Goal: Information Seeking & Learning: Learn about a topic

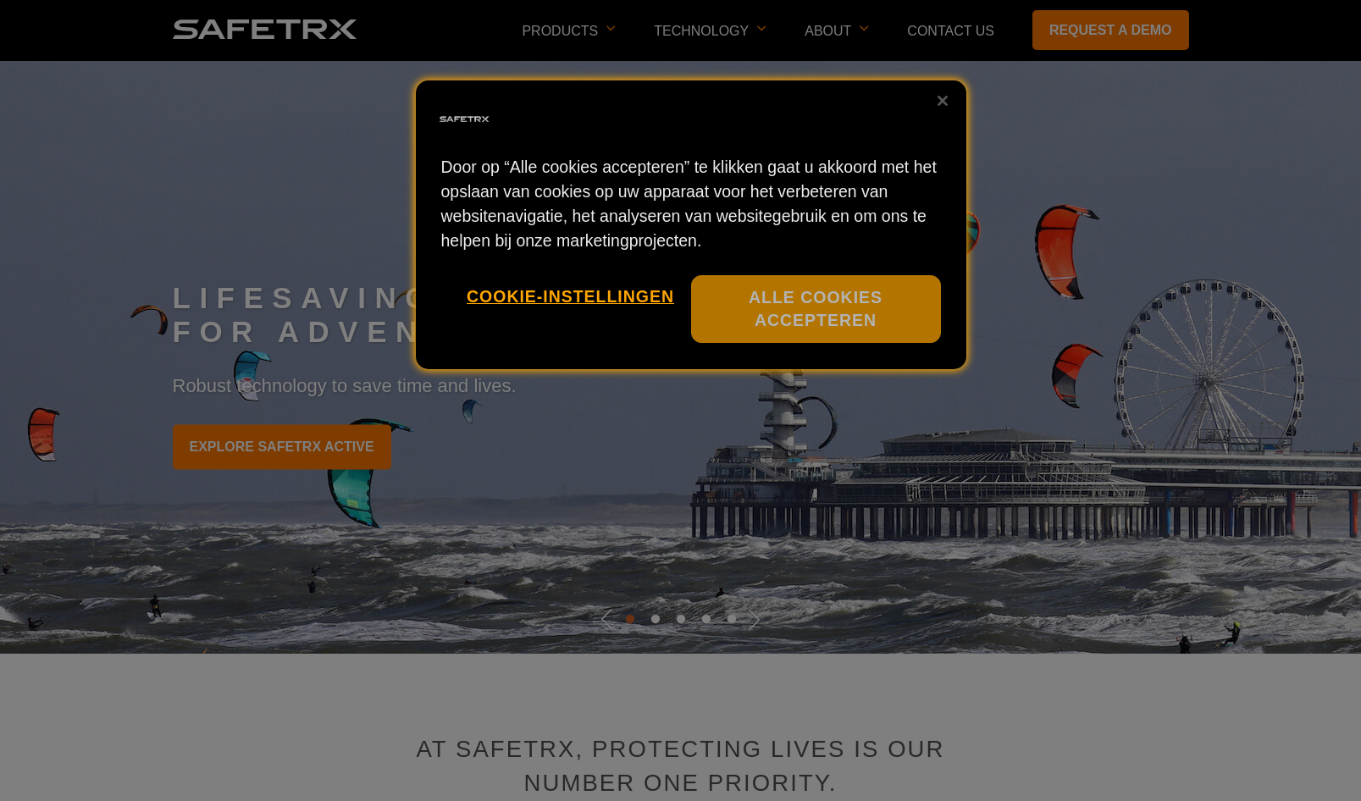
click at [870, 301] on button "Alle cookies accepteren" at bounding box center [816, 309] width 250 height 69
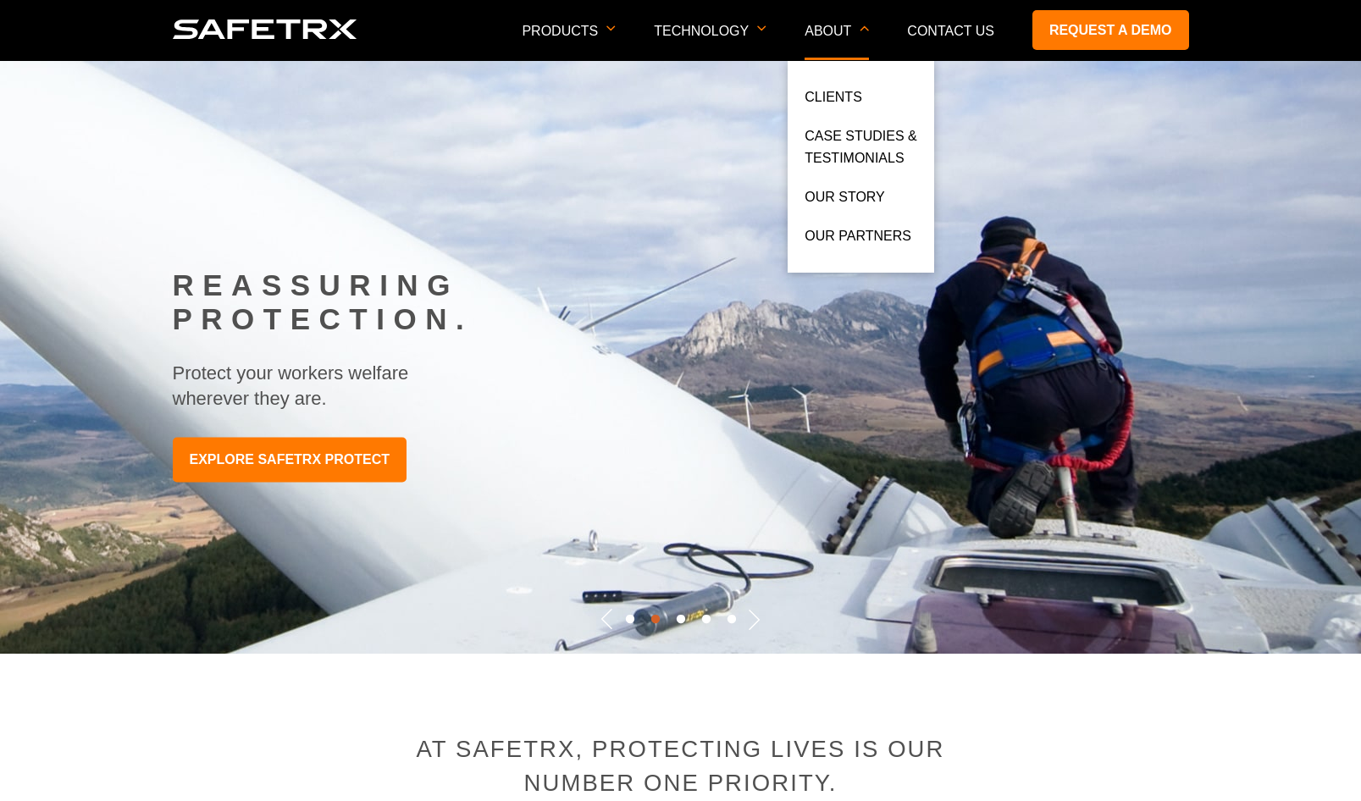
click at [837, 31] on p "About" at bounding box center [836, 42] width 64 height 36
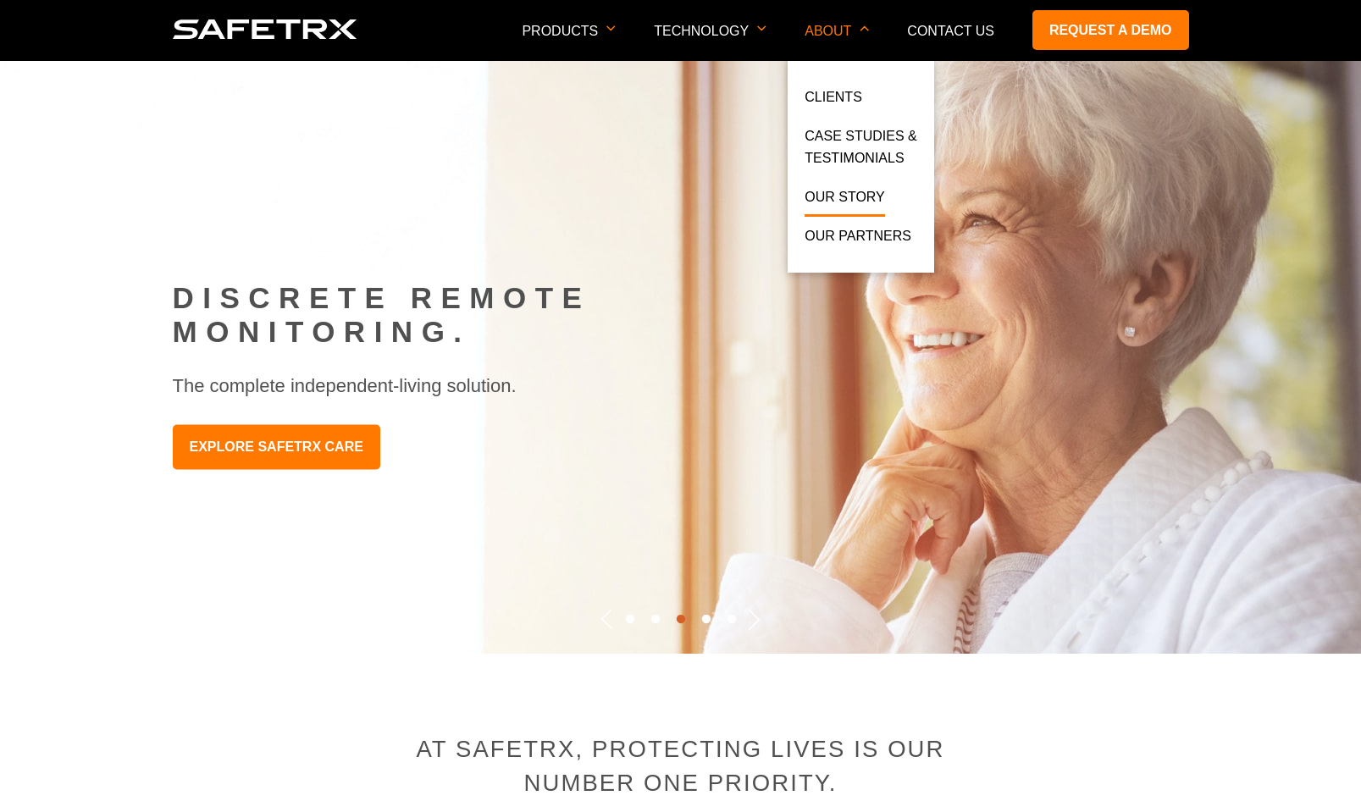
click at [832, 199] on link "Our Story" at bounding box center [844, 201] width 80 height 30
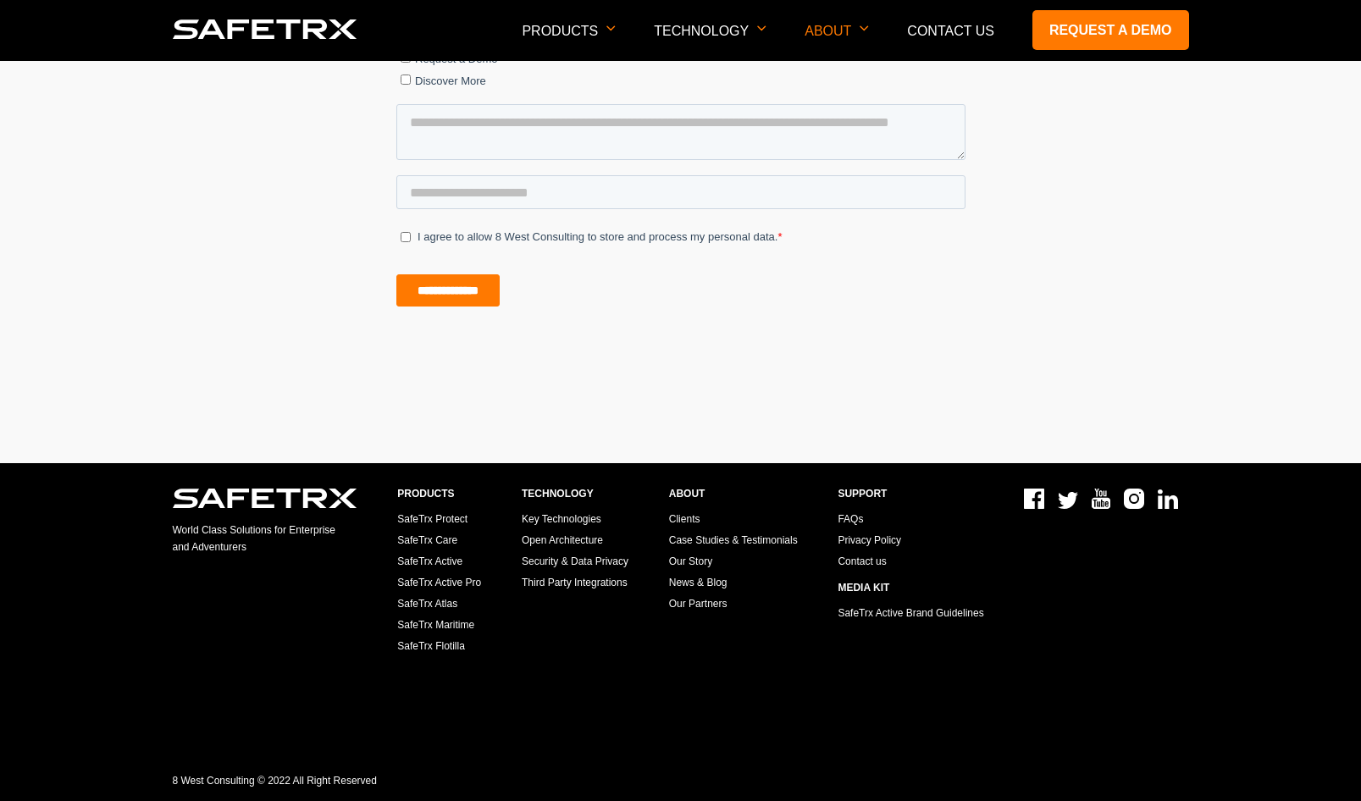
scroll to position [1029, 0]
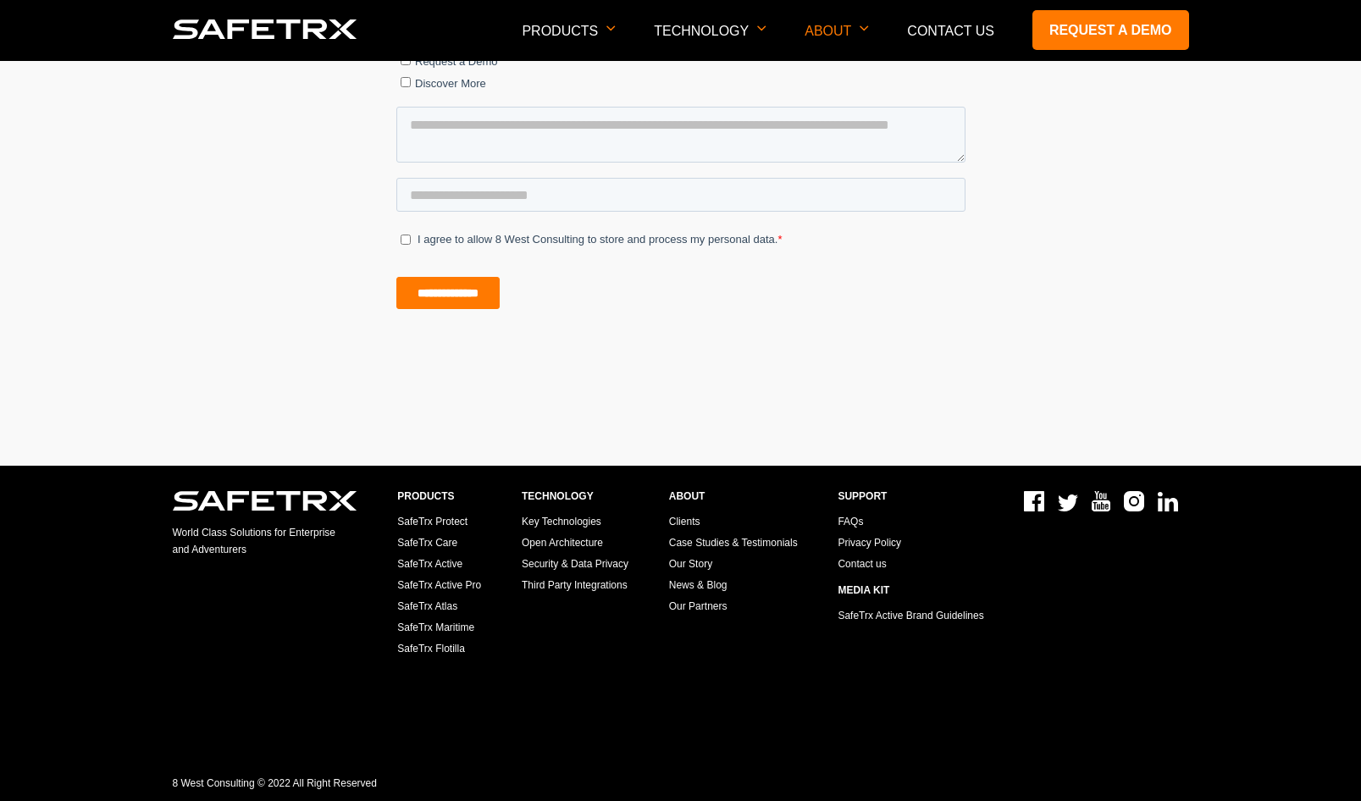
click at [1172, 499] on img at bounding box center [1168, 501] width 20 height 19
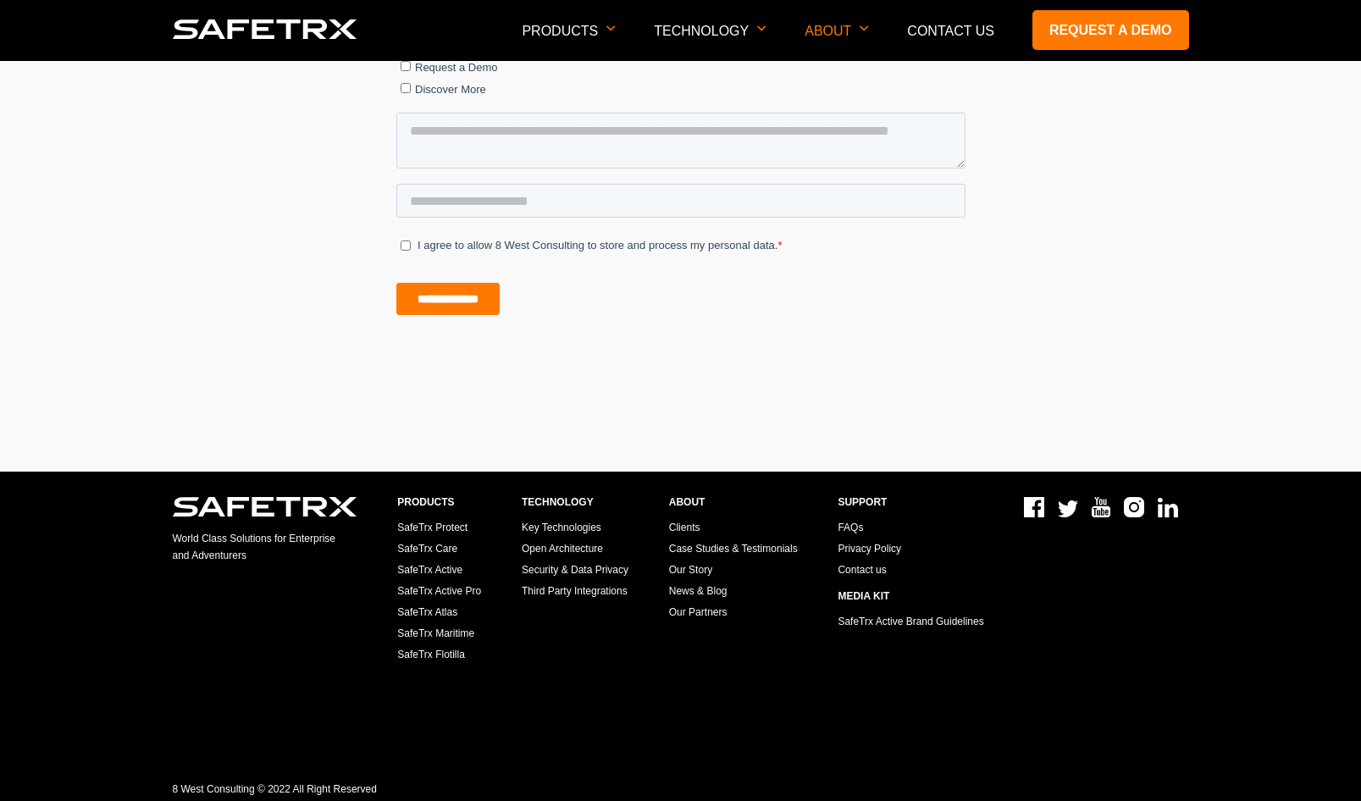
scroll to position [1020, 0]
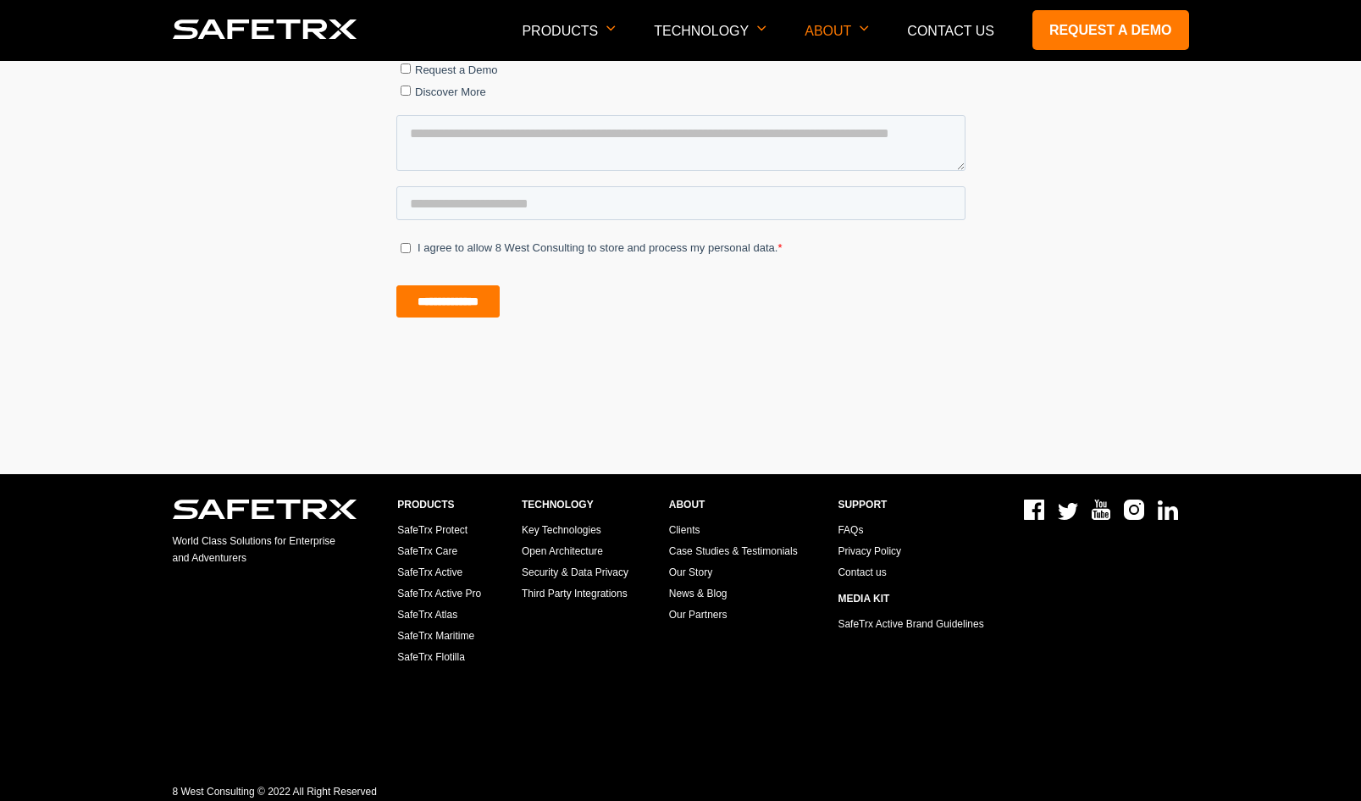
click at [1134, 511] on img at bounding box center [1134, 510] width 20 height 20
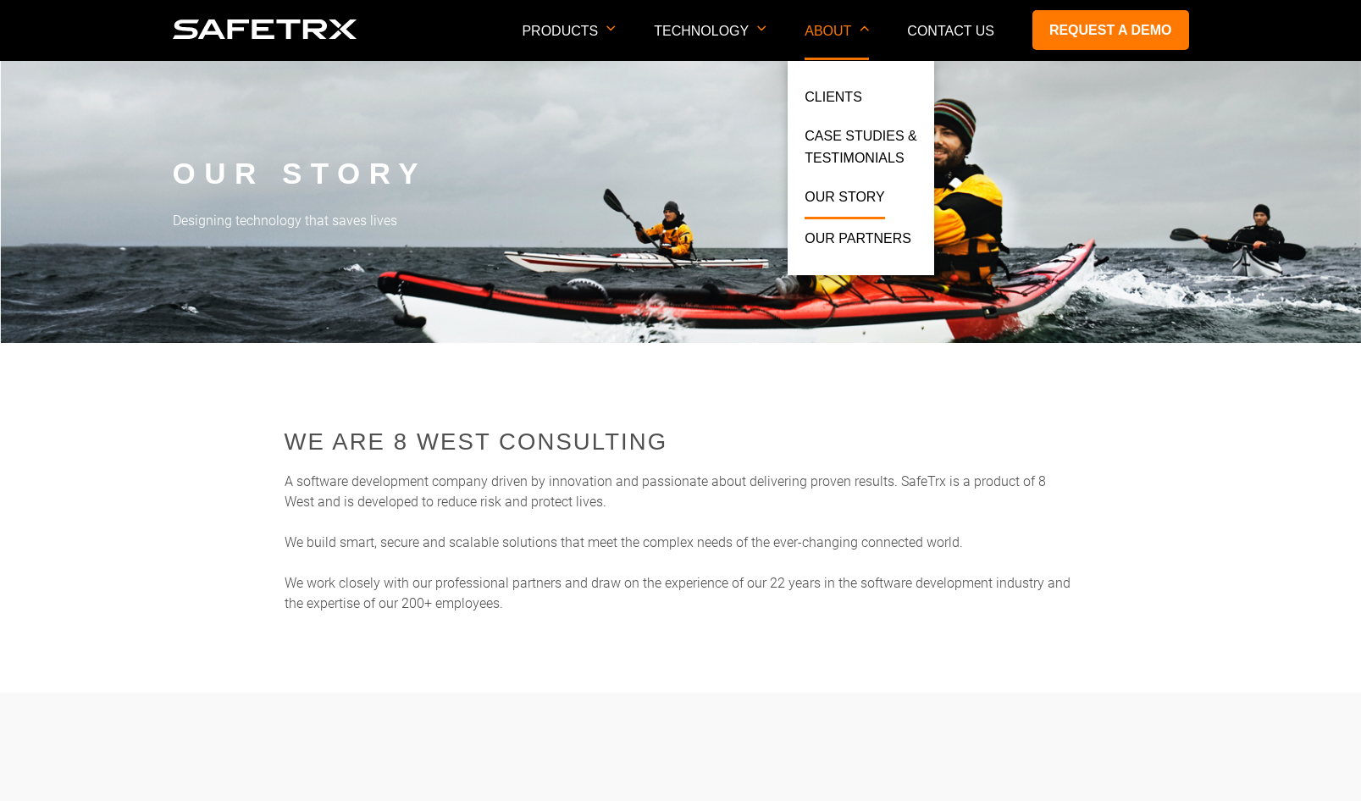
scroll to position [0, 0]
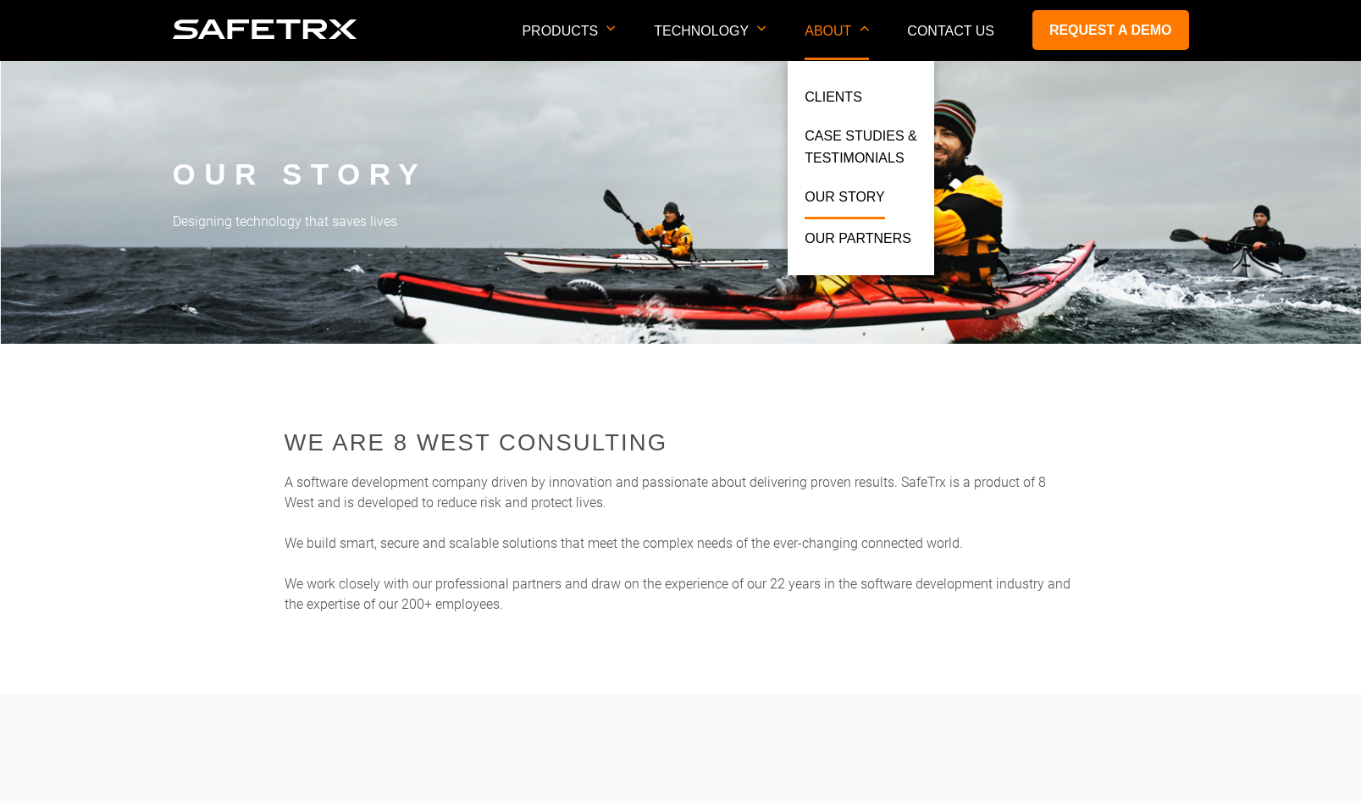
click at [826, 31] on p "About" at bounding box center [836, 42] width 64 height 36
click at [847, 238] on link "Our Partners" at bounding box center [857, 243] width 107 height 30
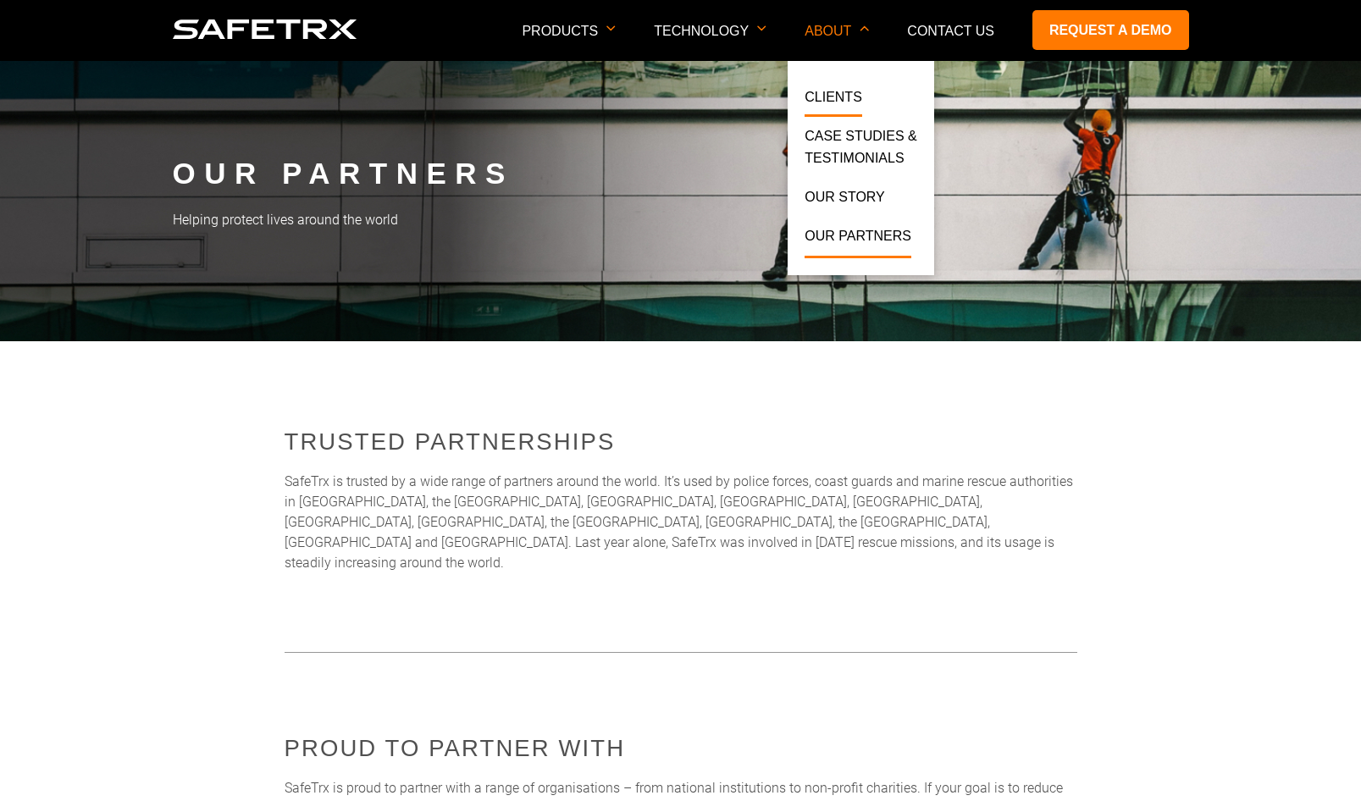
click at [837, 94] on link "Clients" at bounding box center [833, 101] width 58 height 30
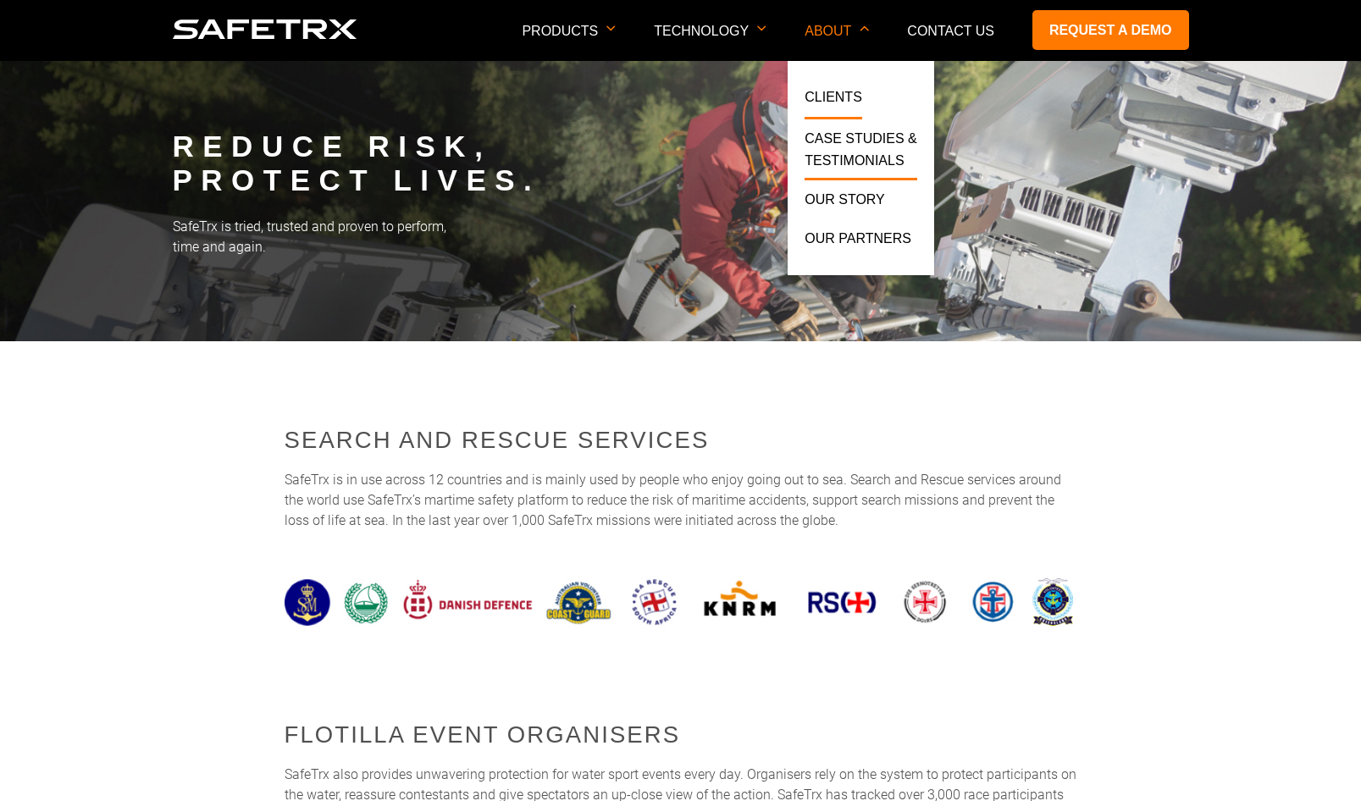
click at [848, 139] on link "Case Studies & Testimonials" at bounding box center [860, 154] width 112 height 52
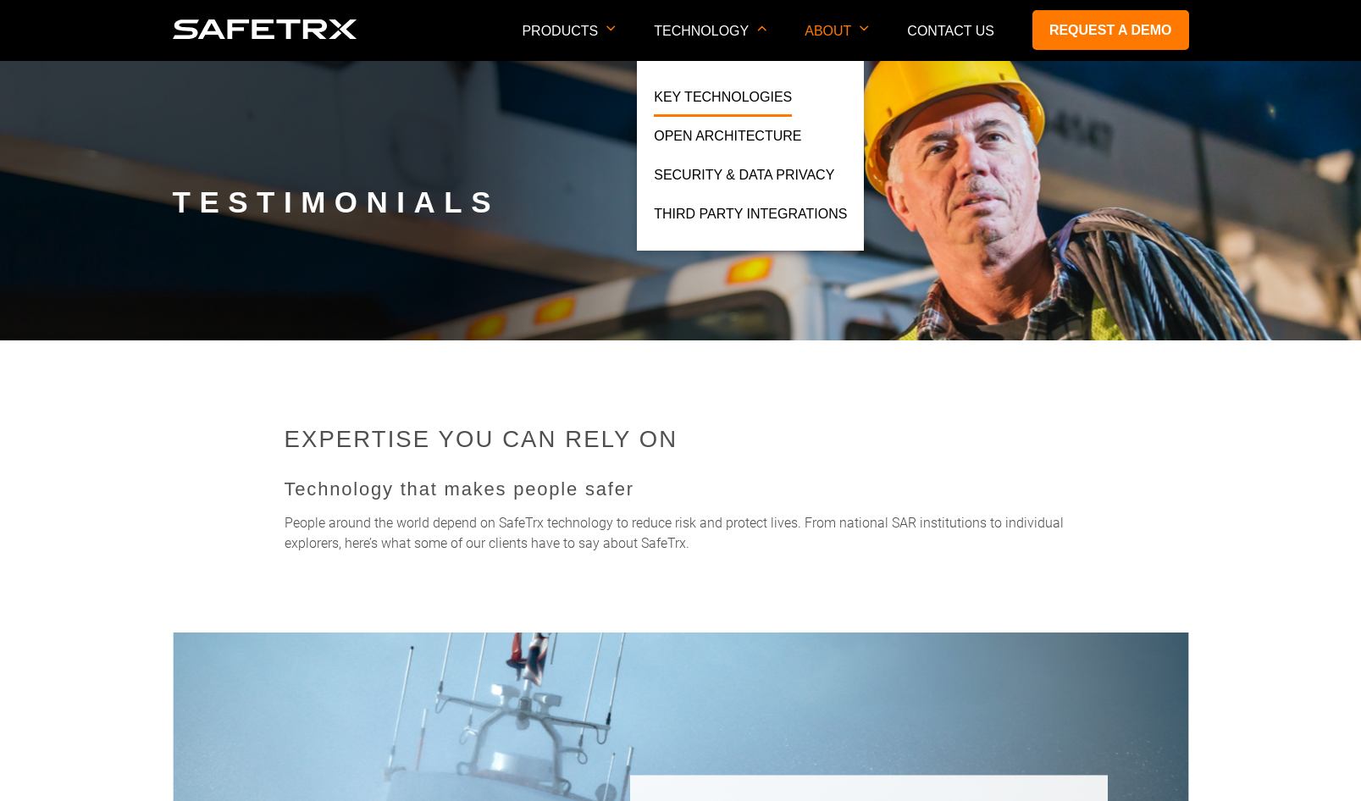
click at [718, 97] on link "Key Technologies" at bounding box center [723, 101] width 138 height 30
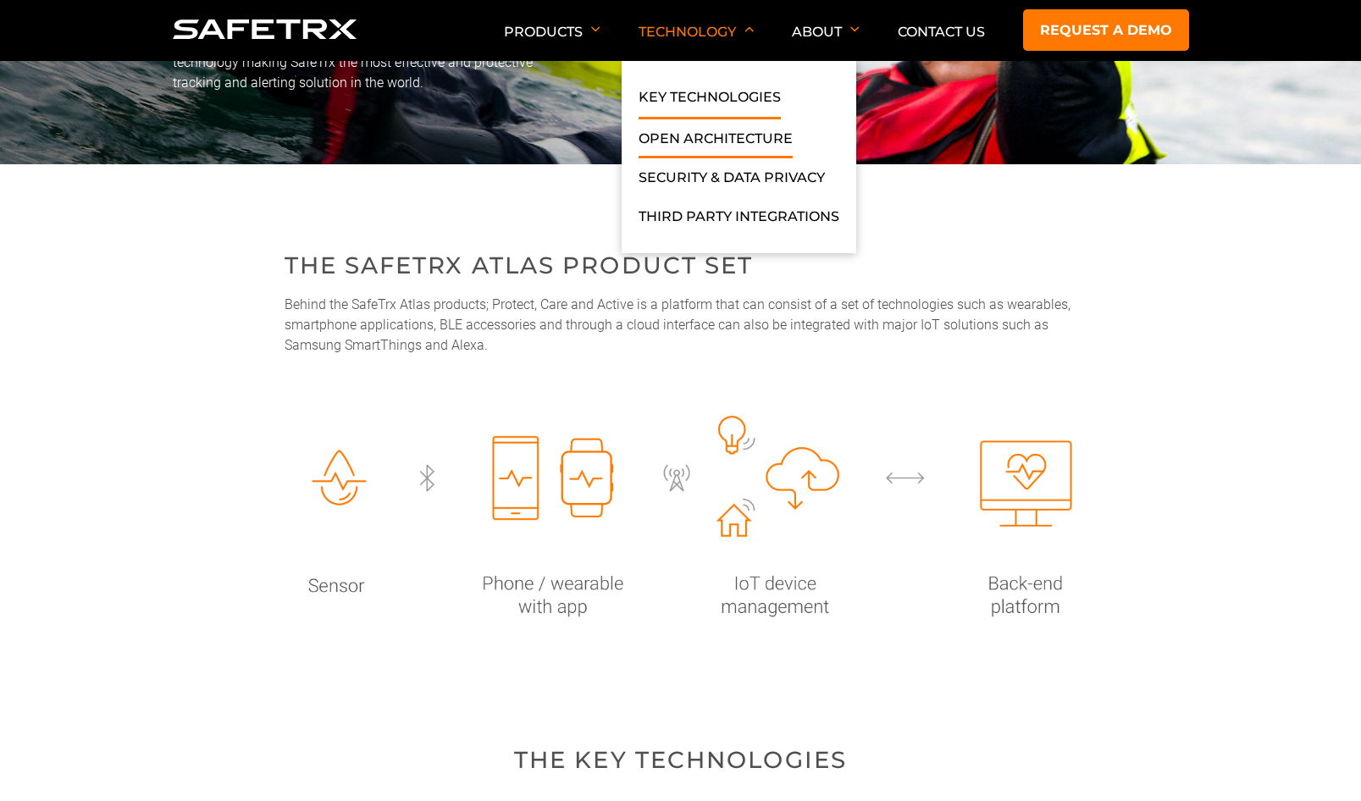
scroll to position [175, 0]
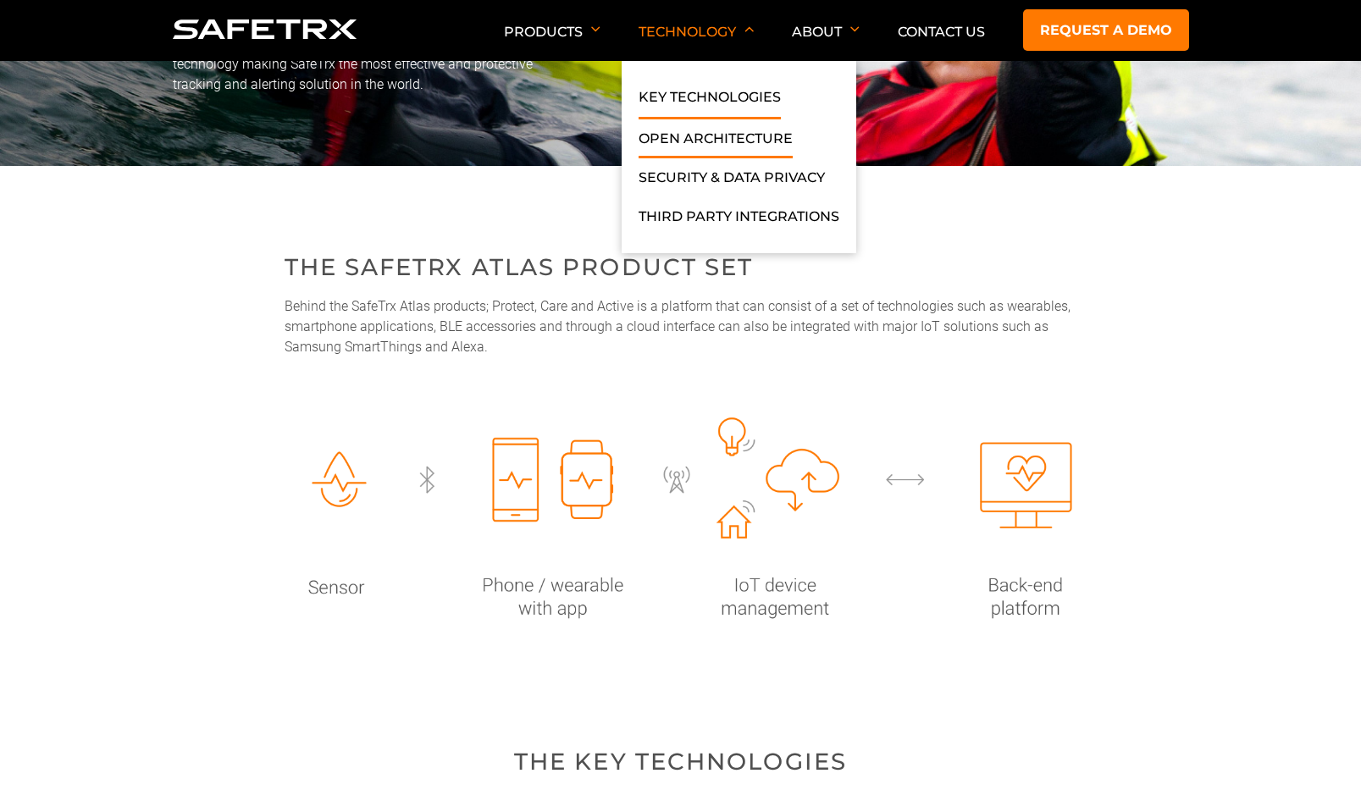
click at [688, 133] on link "Open Architecture" at bounding box center [715, 143] width 154 height 30
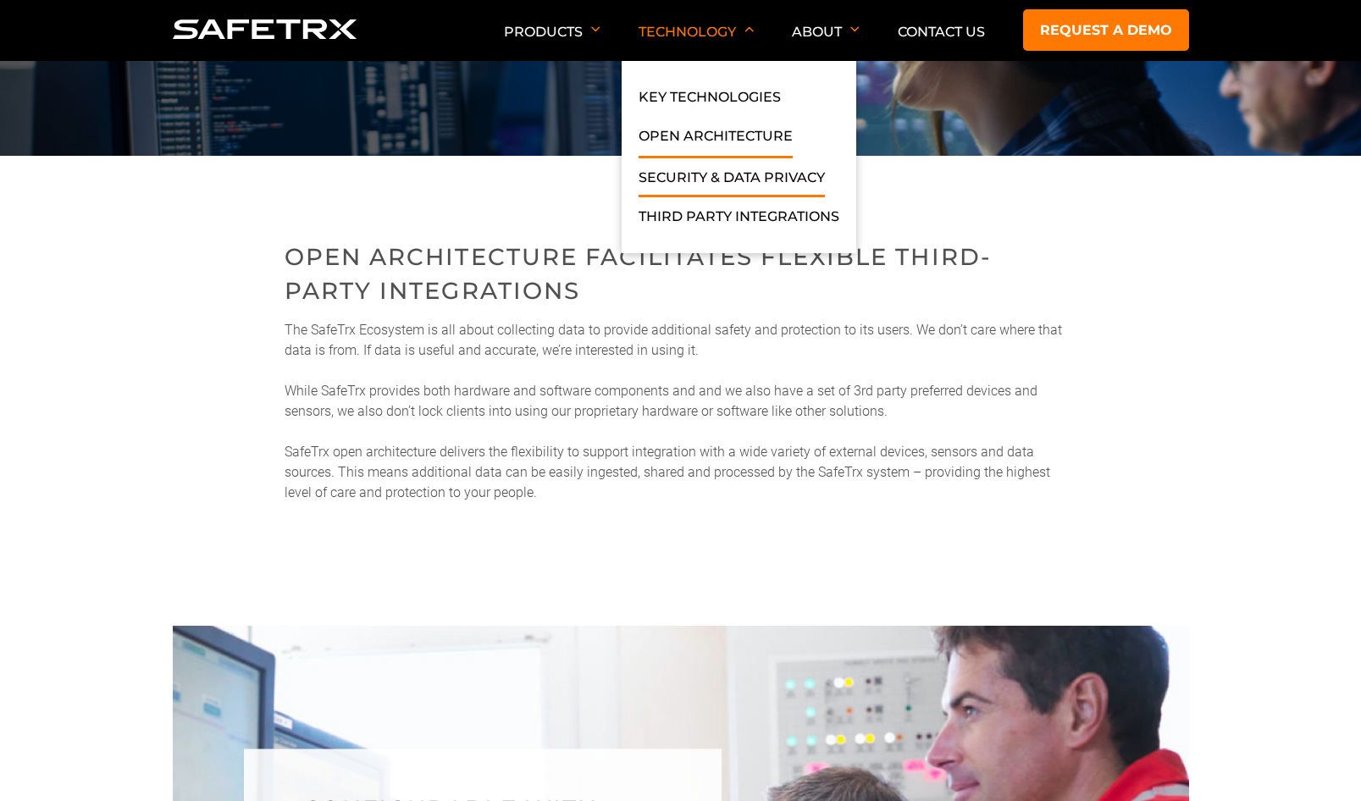
scroll to position [182, 0]
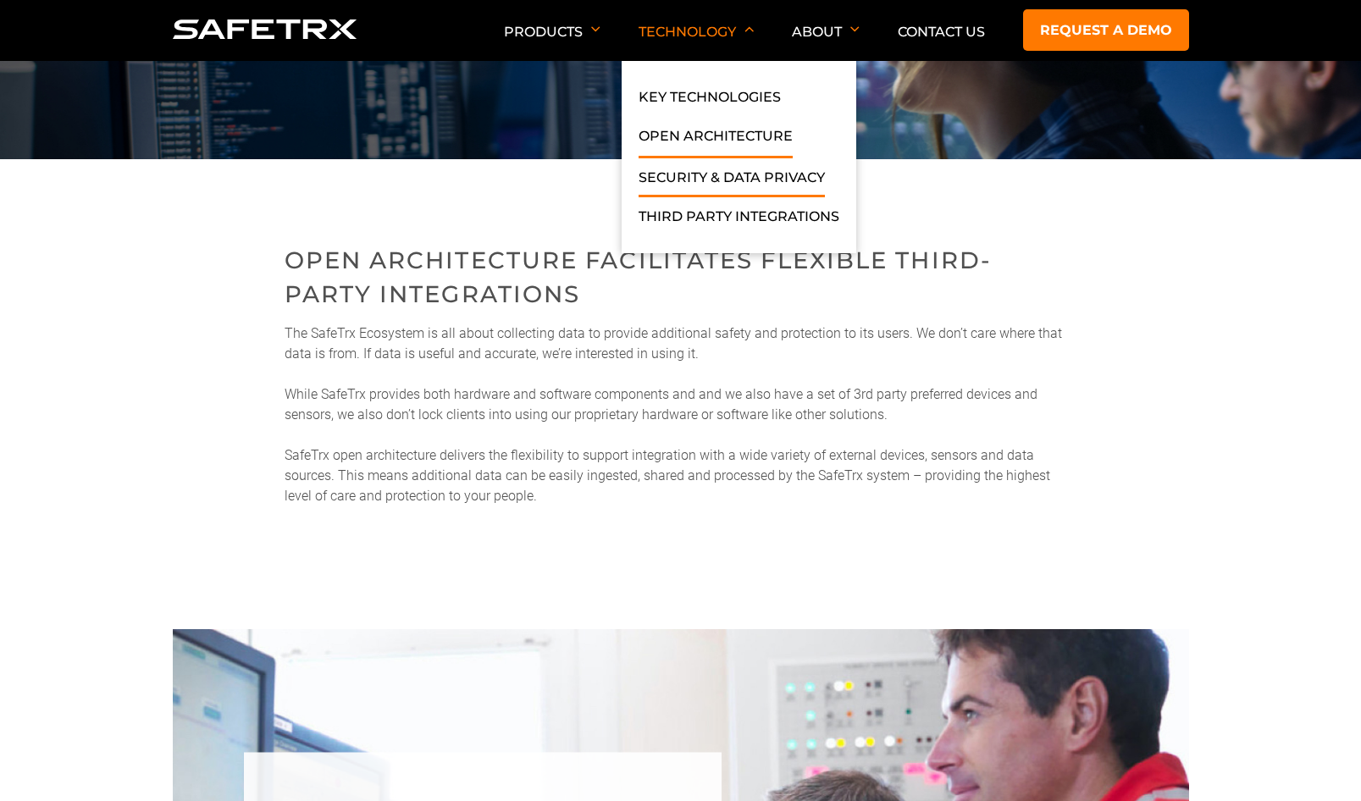
click at [699, 176] on link "Security & Data Privacy" at bounding box center [731, 182] width 186 height 30
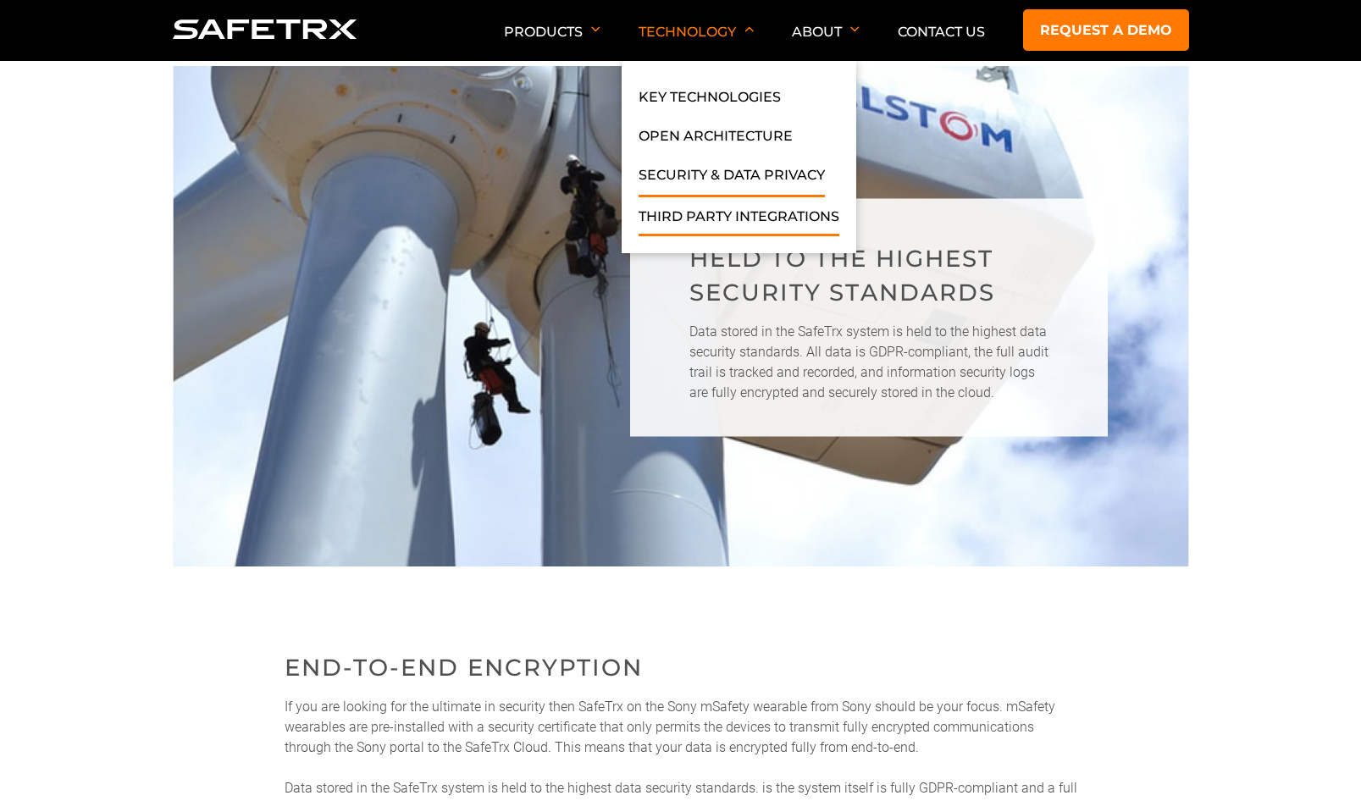
scroll to position [356, 0]
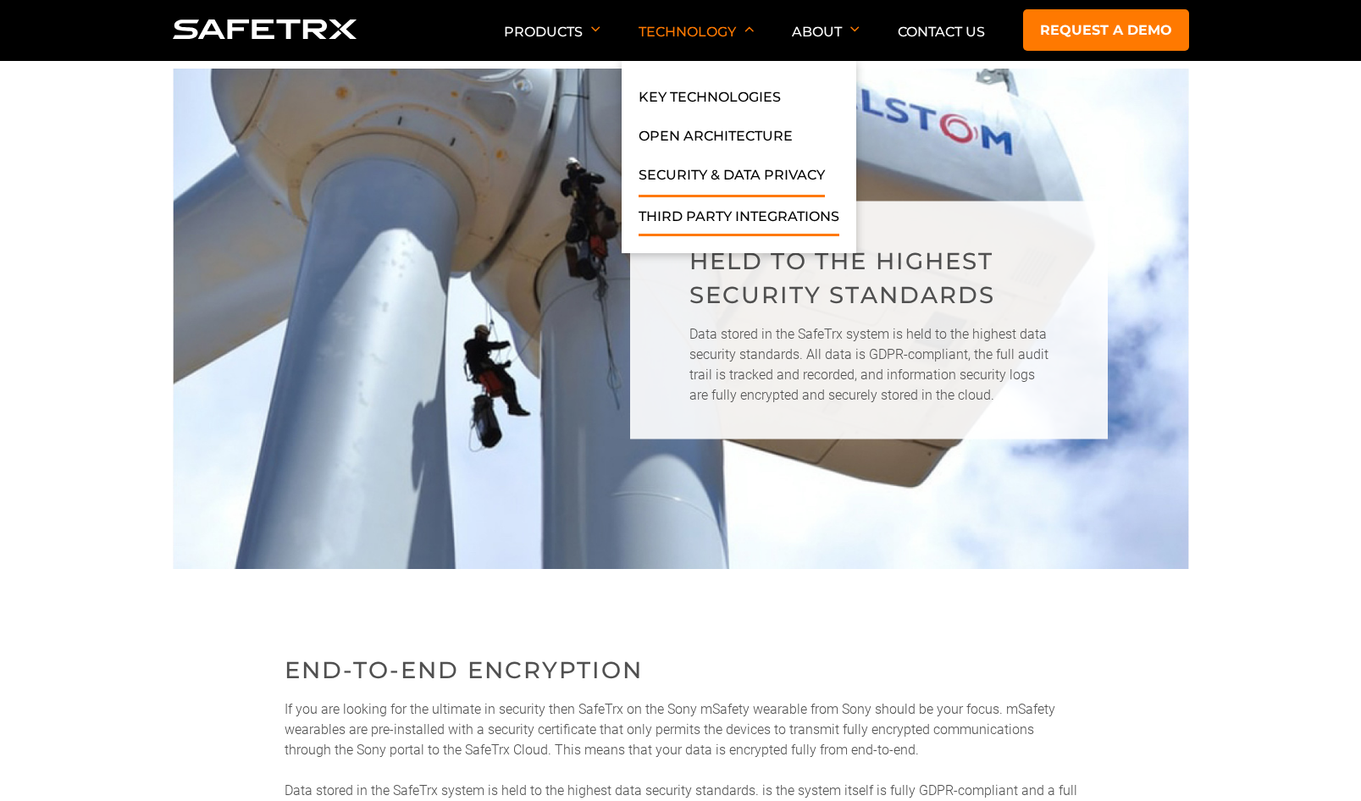
click at [699, 216] on link "Third Party Integrations" at bounding box center [738, 221] width 201 height 30
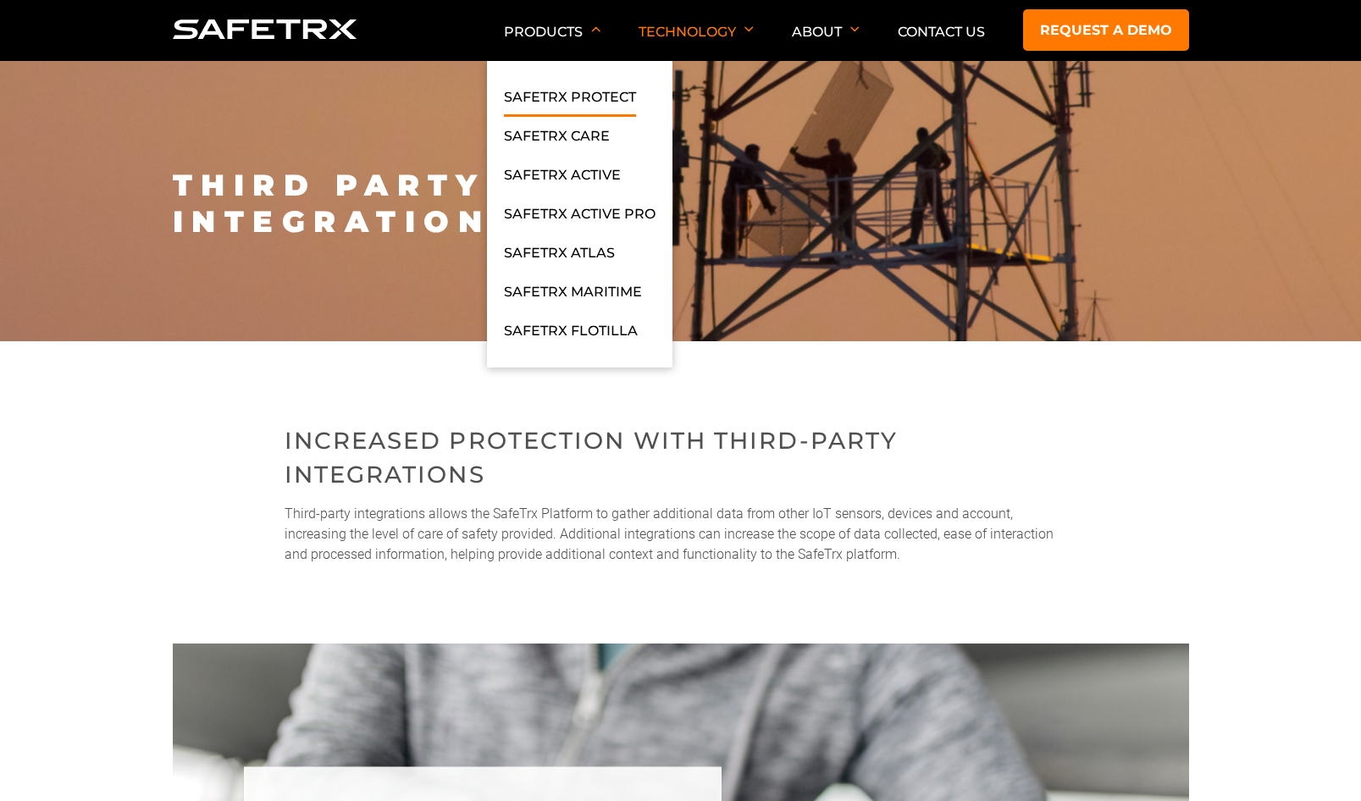
click at [572, 96] on link "SafeTrx Protect" at bounding box center [570, 101] width 132 height 30
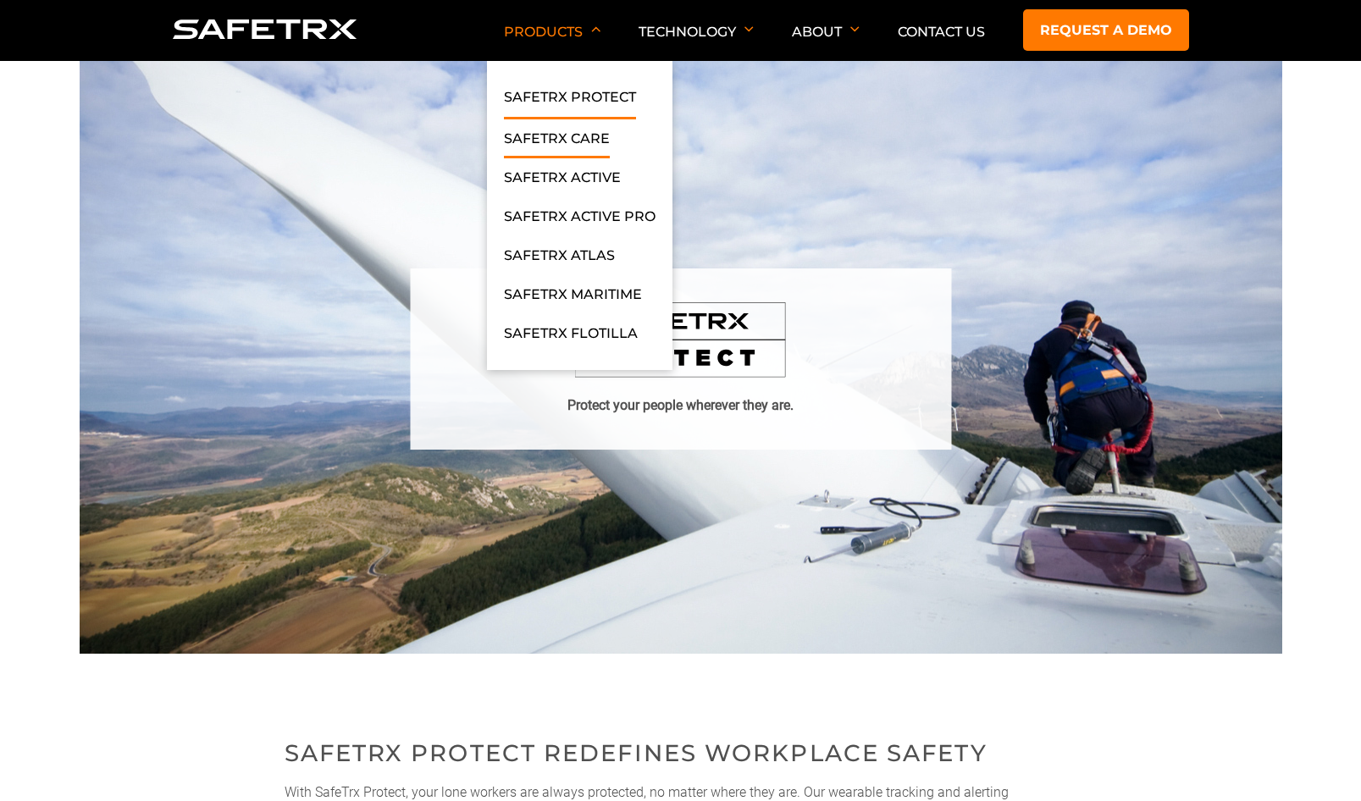
click at [541, 136] on link "SafeTrx Care" at bounding box center [557, 143] width 106 height 30
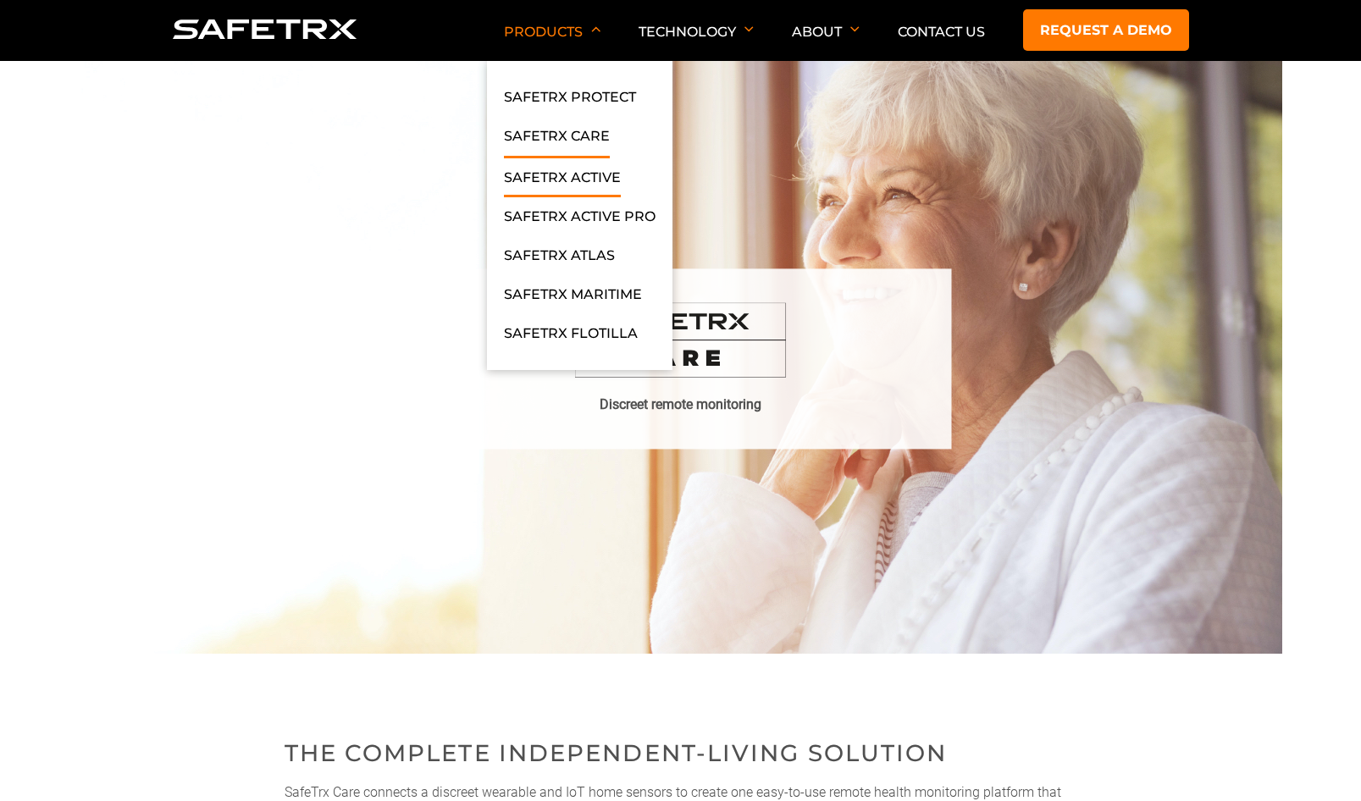
click at [557, 174] on link "SafeTrx Active" at bounding box center [562, 182] width 117 height 30
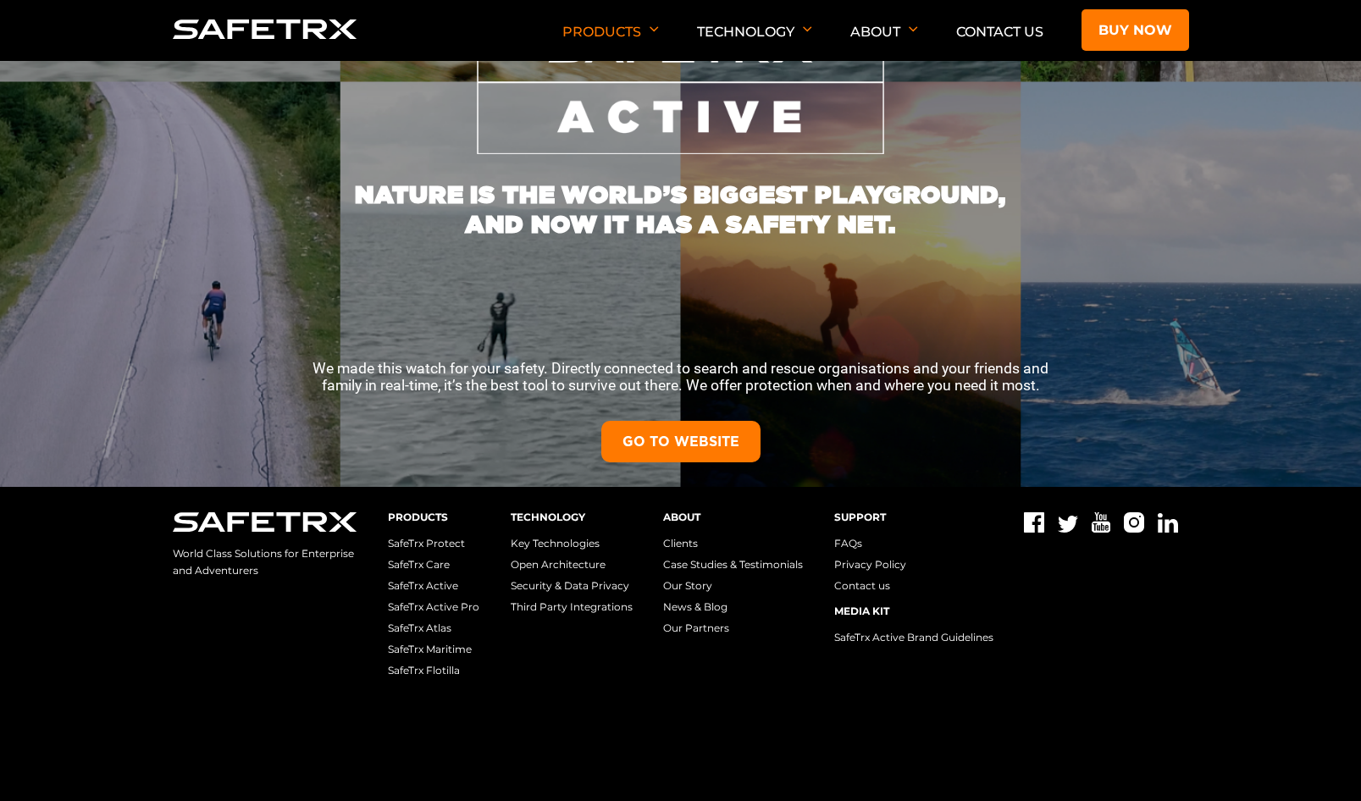
scroll to position [315, 0]
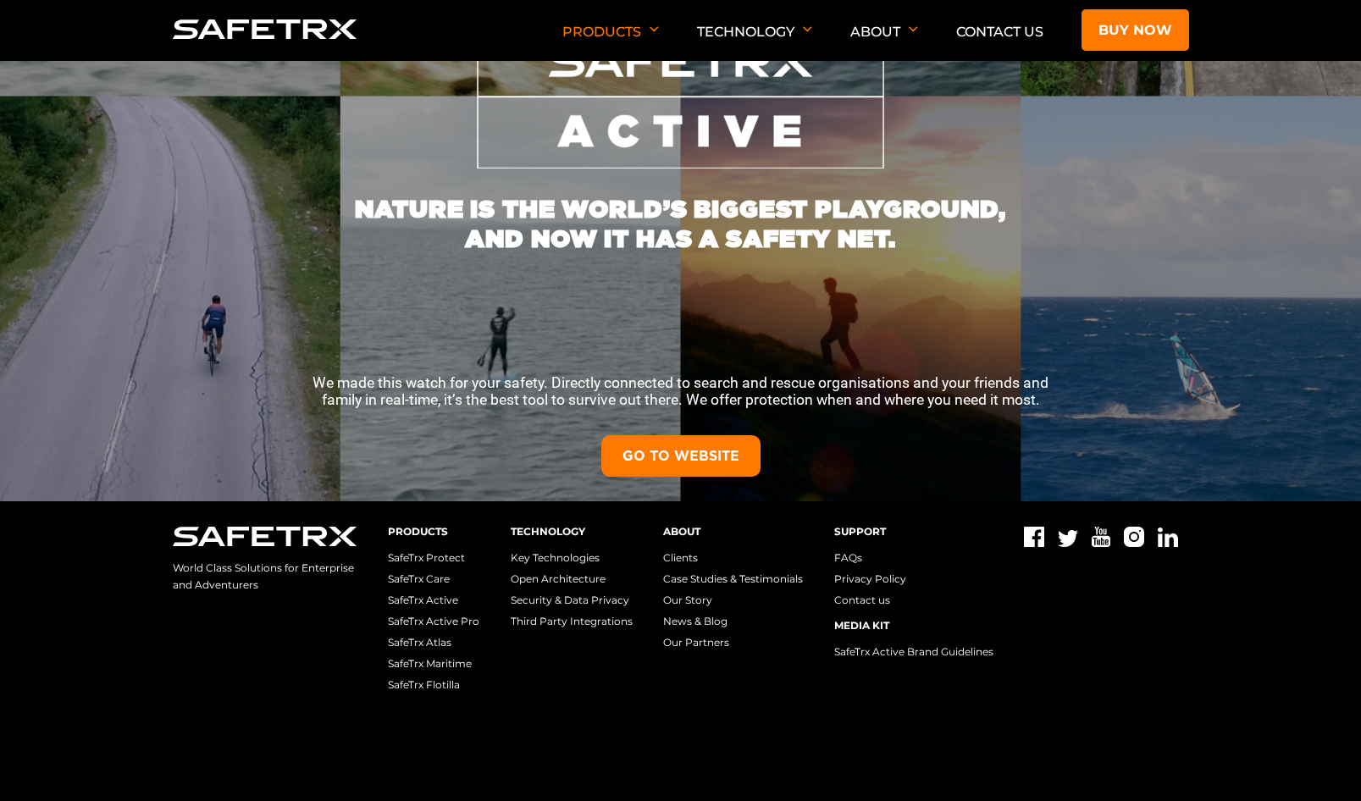
click at [684, 456] on link "GO TO WEBSITE" at bounding box center [680, 455] width 159 height 41
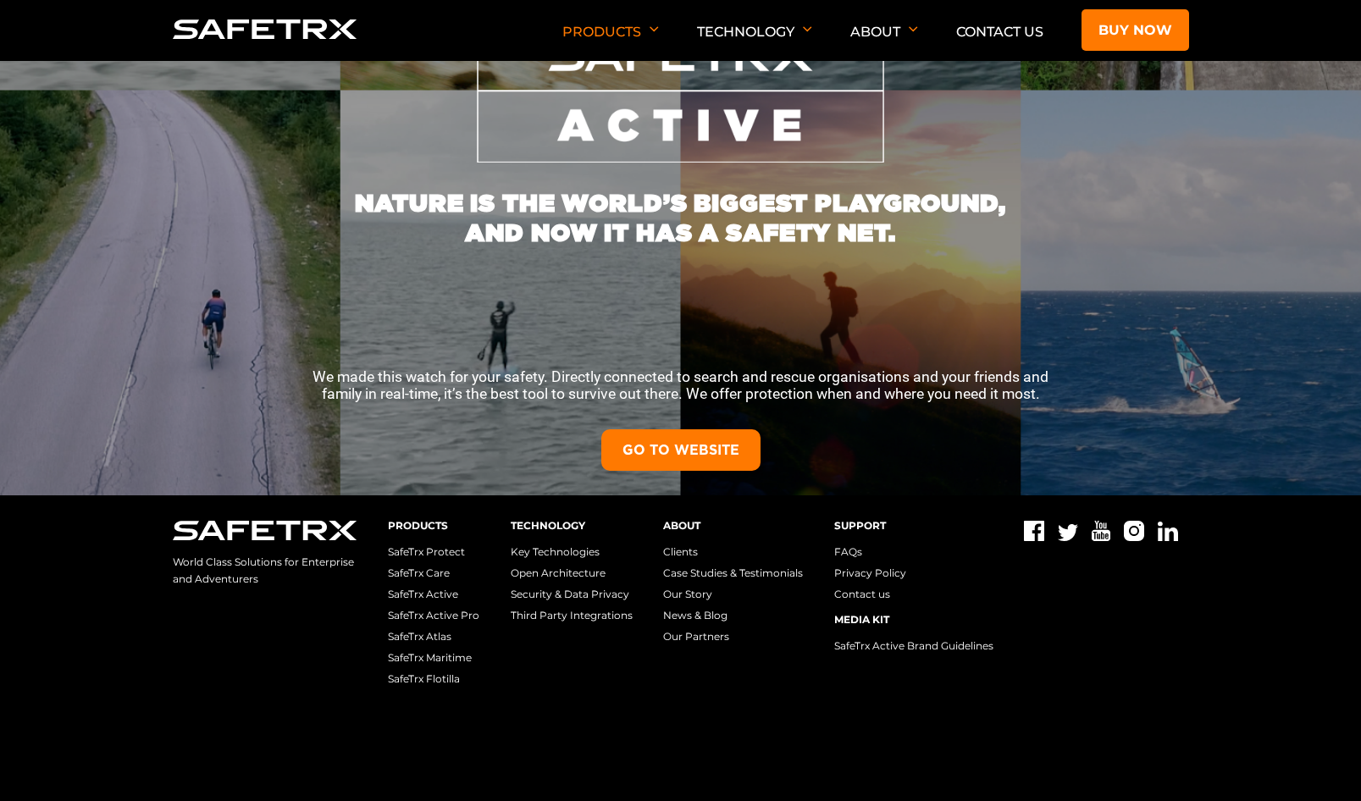
scroll to position [318, 0]
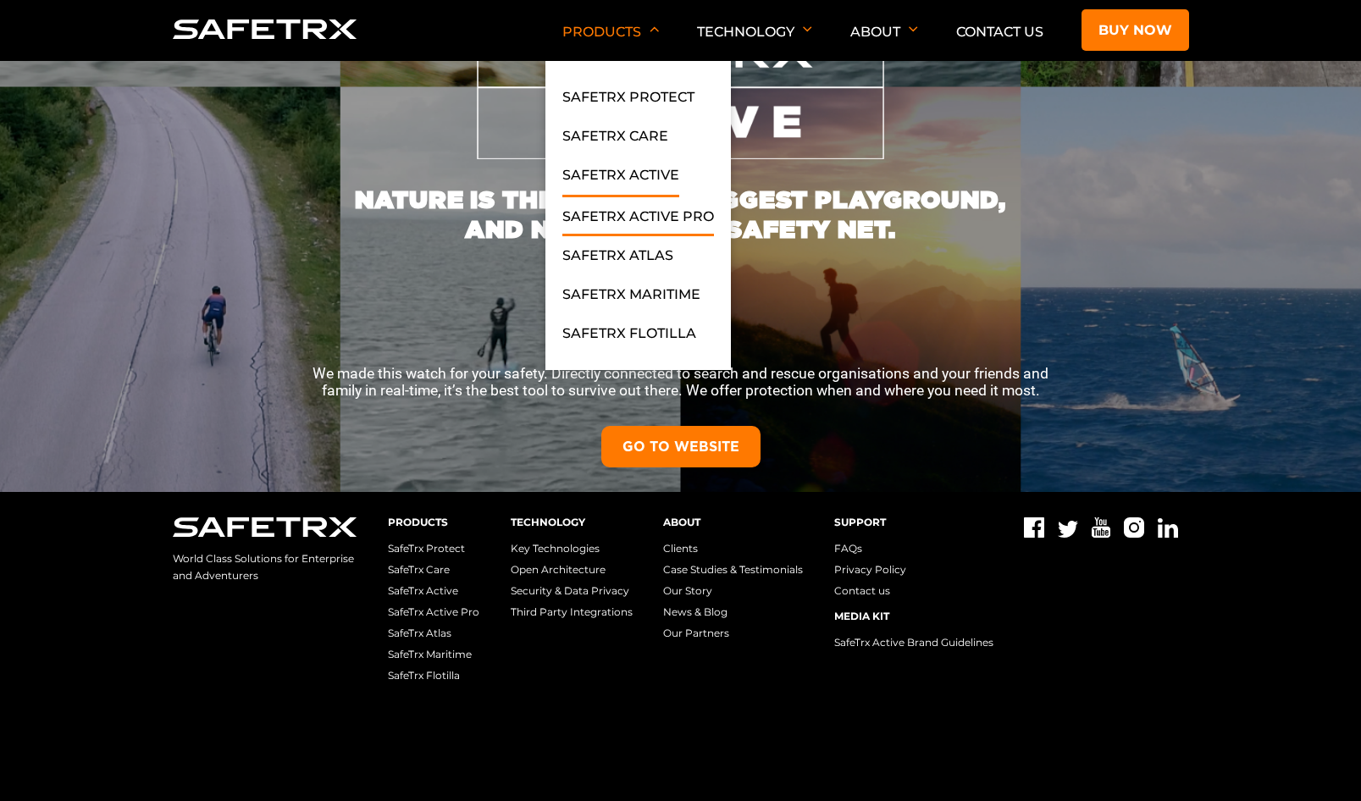
click at [650, 220] on link "SafeTrx Active Pro" at bounding box center [638, 221] width 152 height 30
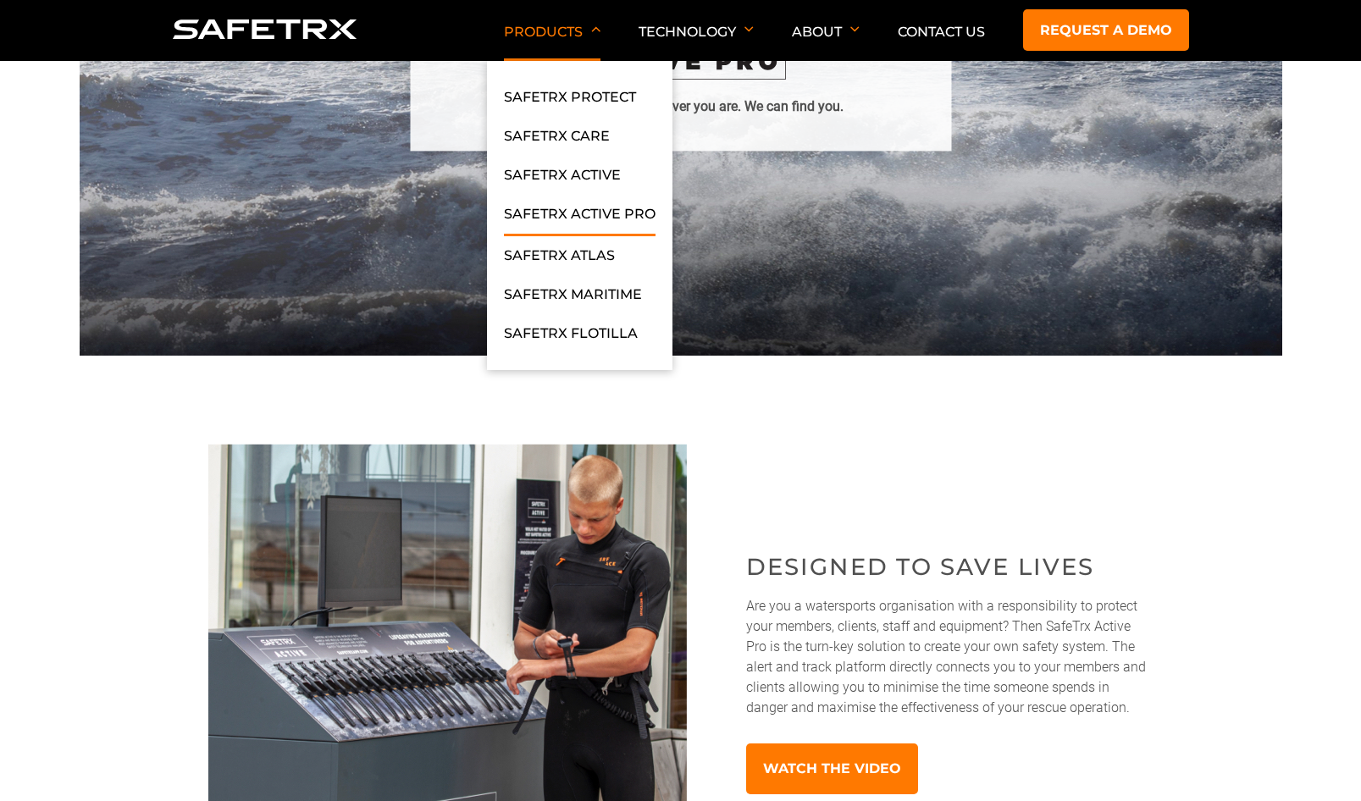
scroll to position [295, 0]
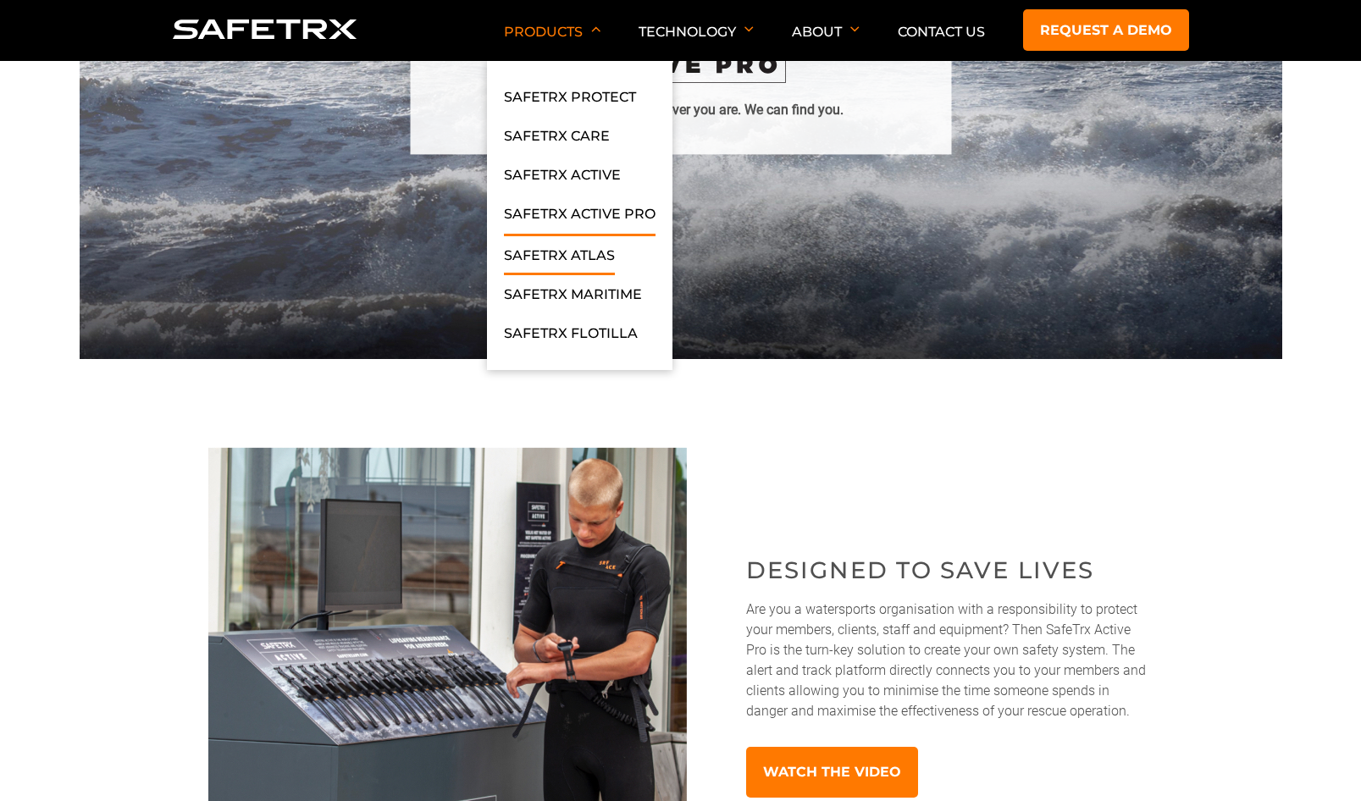
click at [570, 249] on link "SafeTrx Atlas" at bounding box center [559, 260] width 111 height 30
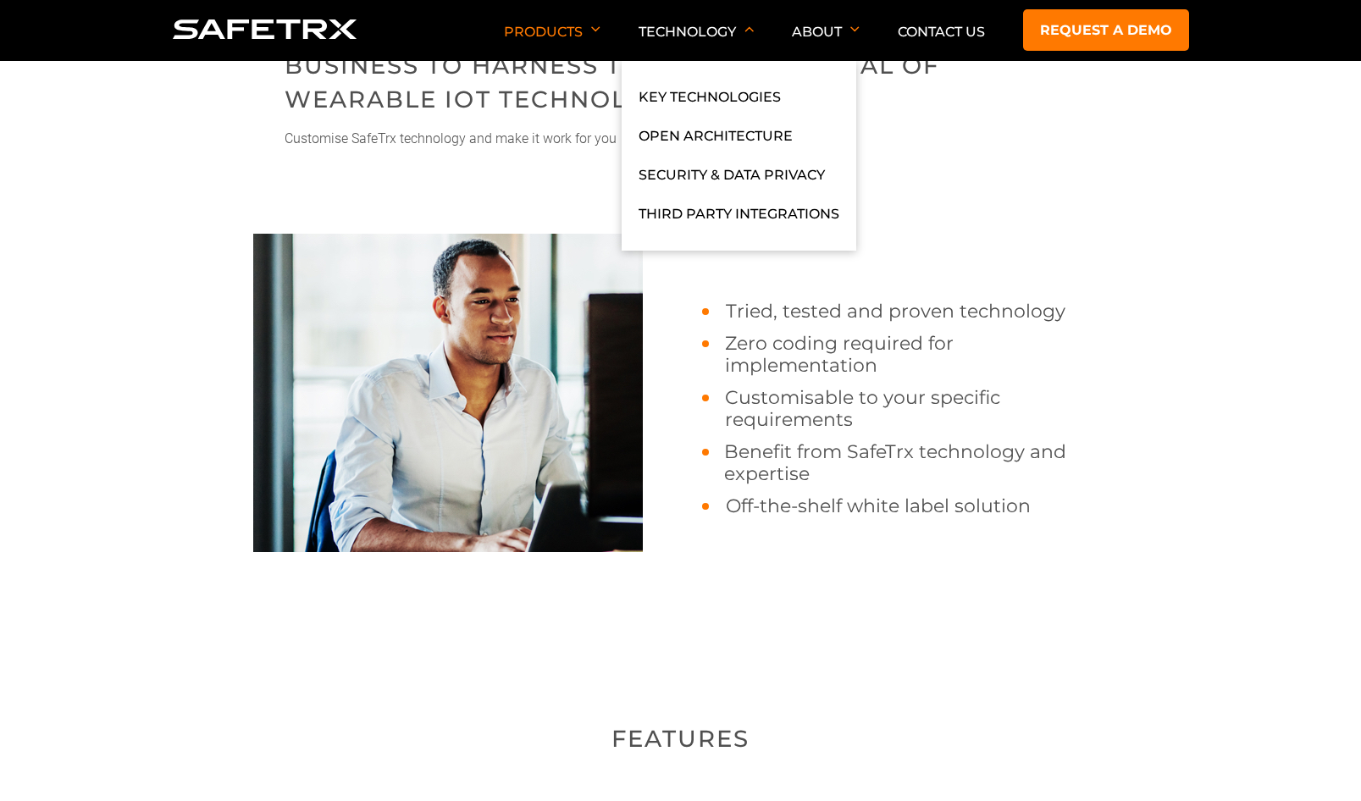
scroll to position [1658, 0]
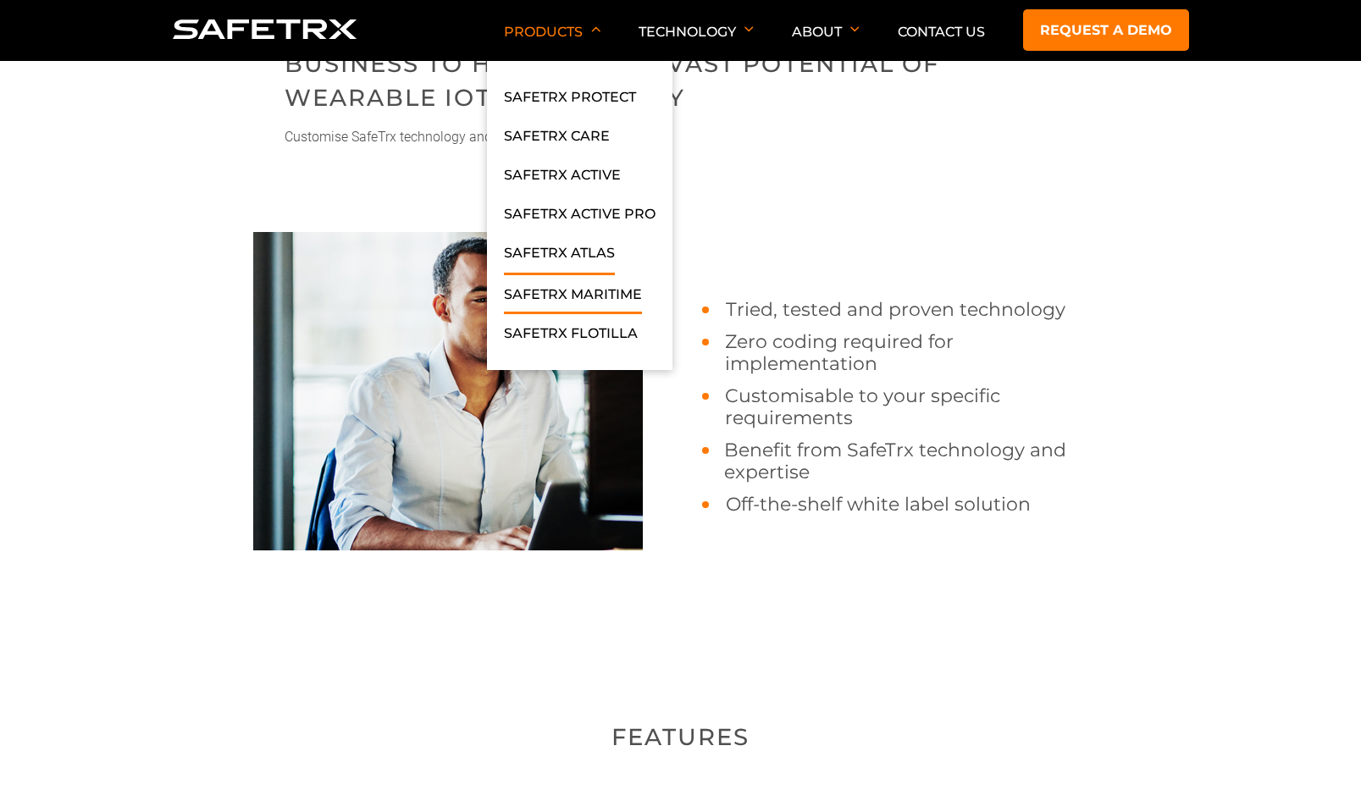
click at [561, 289] on link "SafeTrx Maritime" at bounding box center [573, 299] width 138 height 30
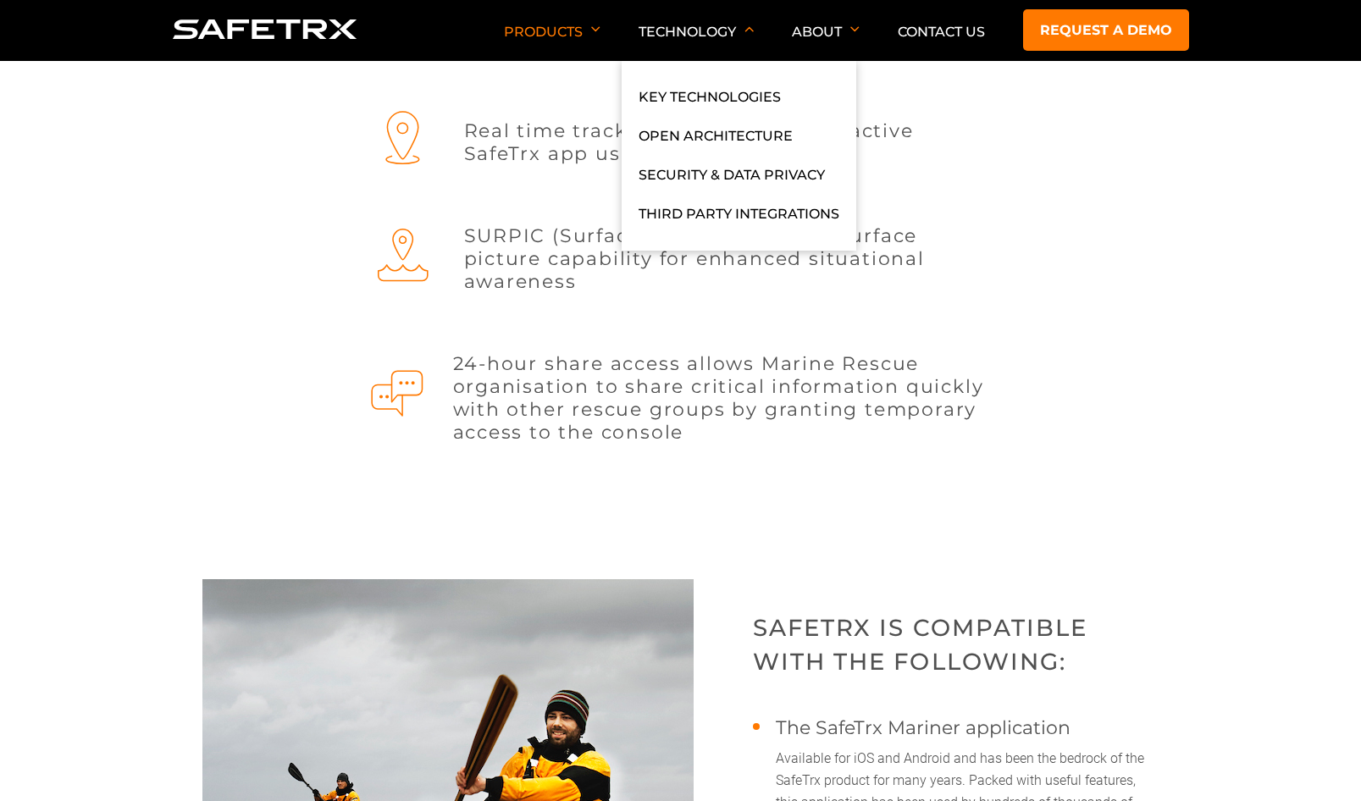
scroll to position [2407, 0]
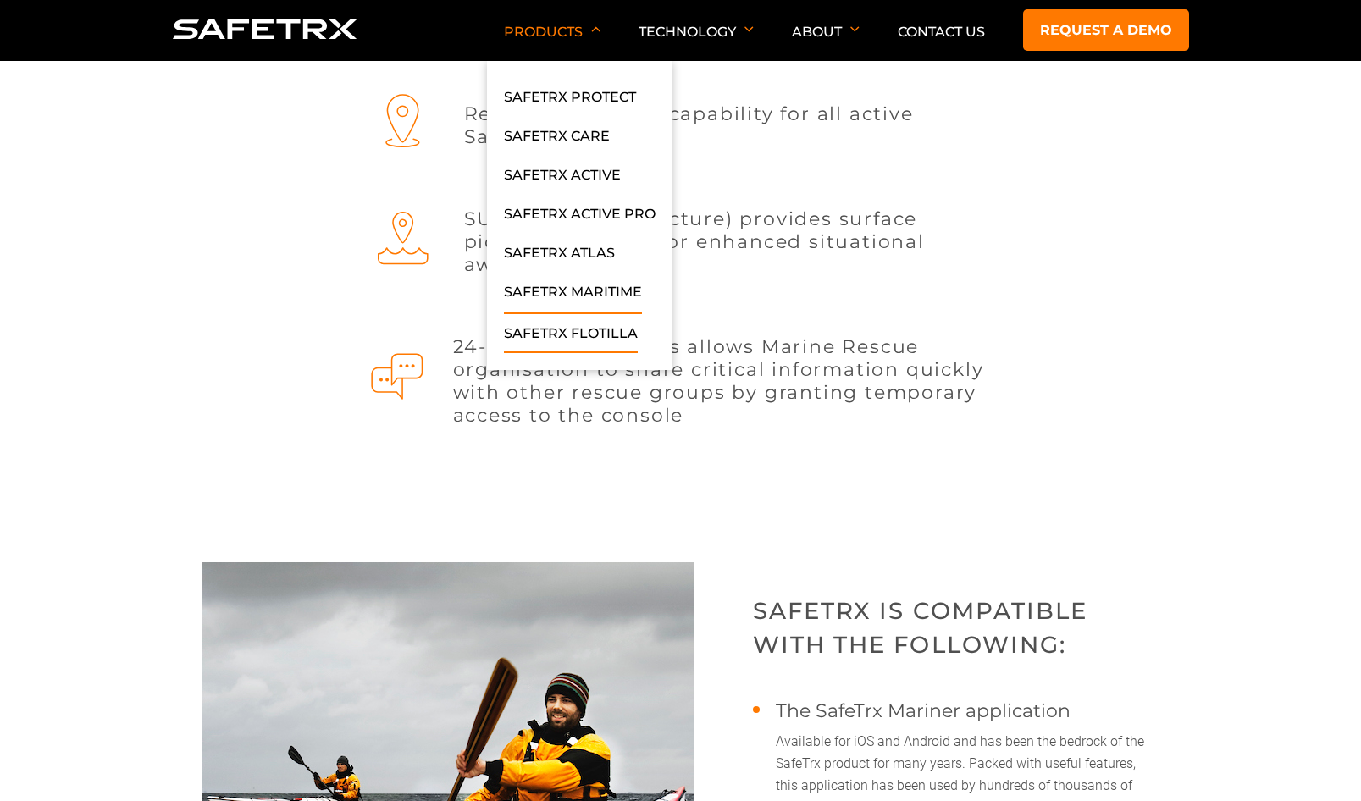
click at [580, 345] on link "SafeTrx Flotilla" at bounding box center [571, 338] width 134 height 30
